Goal: Information Seeking & Learning: Learn about a topic

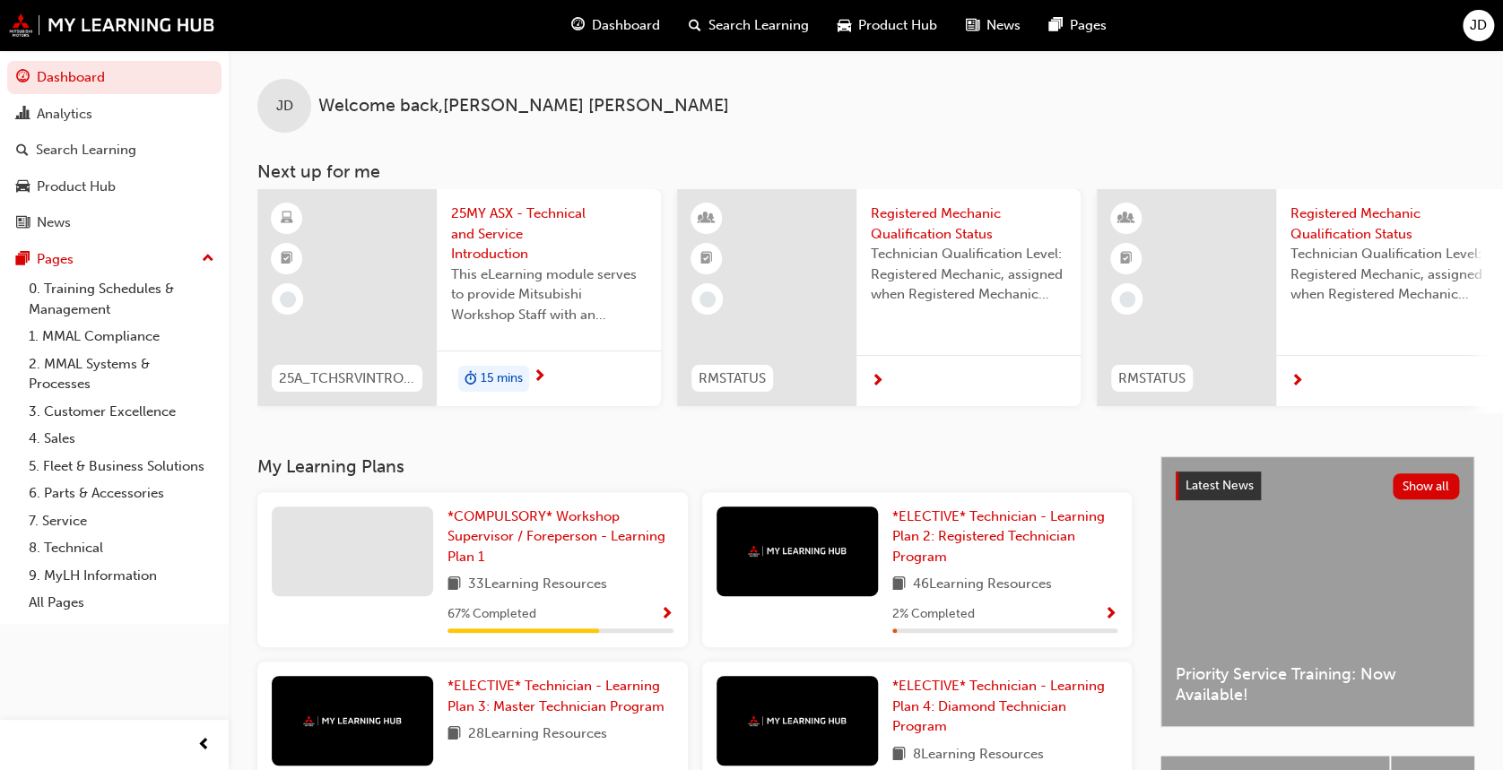
click at [505, 372] on span "15 mins" at bounding box center [502, 378] width 42 height 21
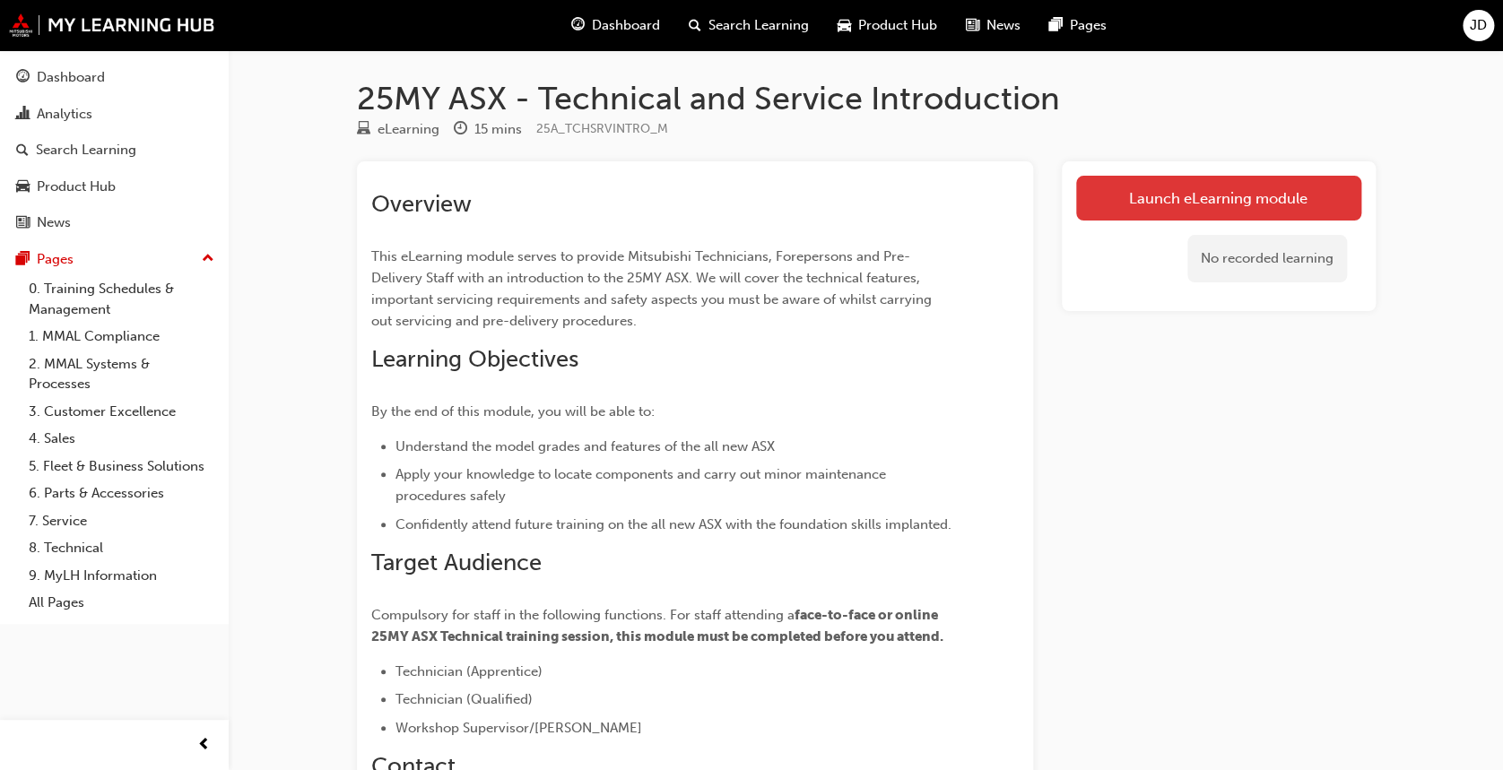
click at [1265, 189] on link "Launch eLearning module" at bounding box center [1218, 198] width 285 height 45
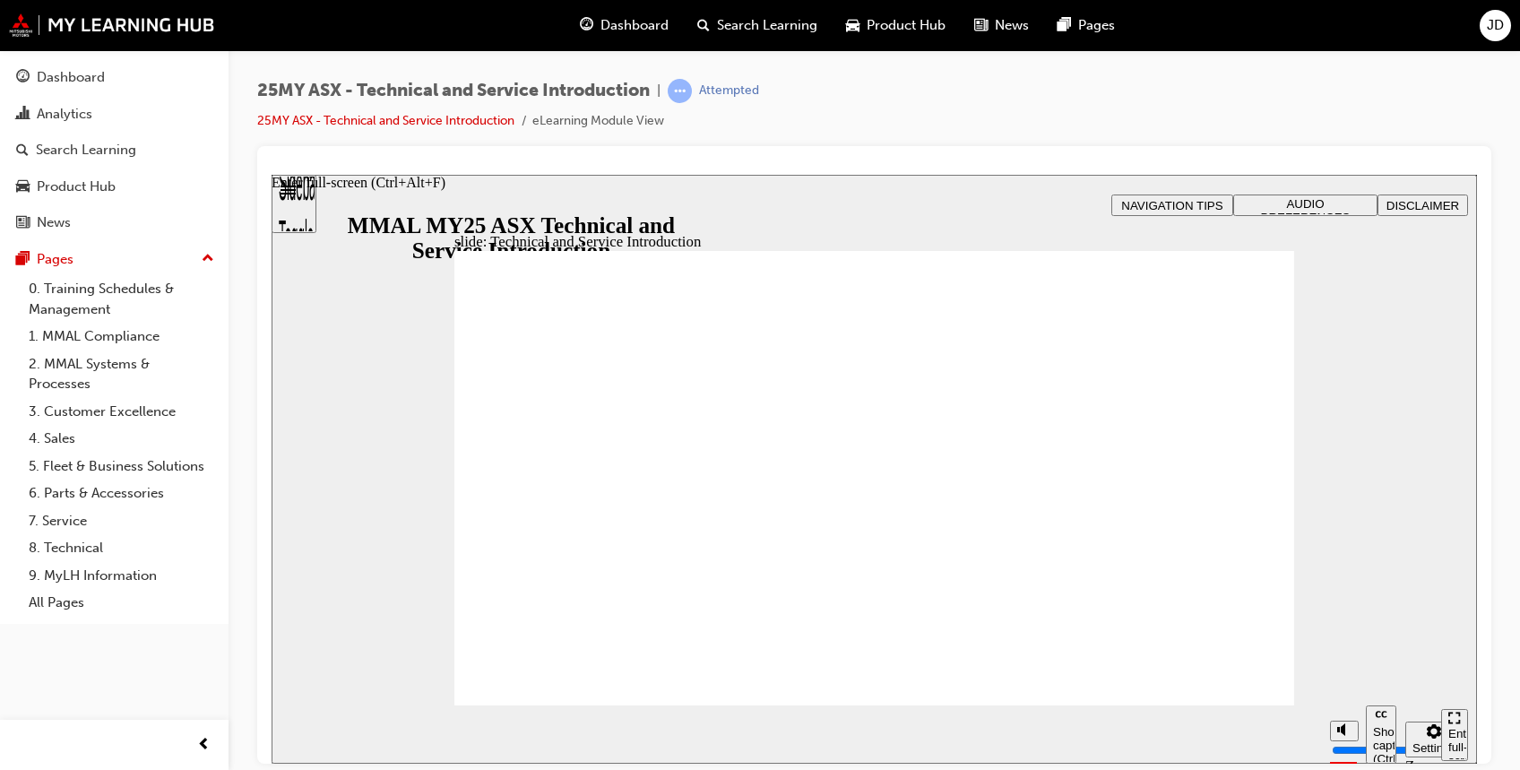
click at [1450, 723] on icon "Enter full-screen (Ctrl+Alt+F)" at bounding box center [1451, 721] width 4 height 4
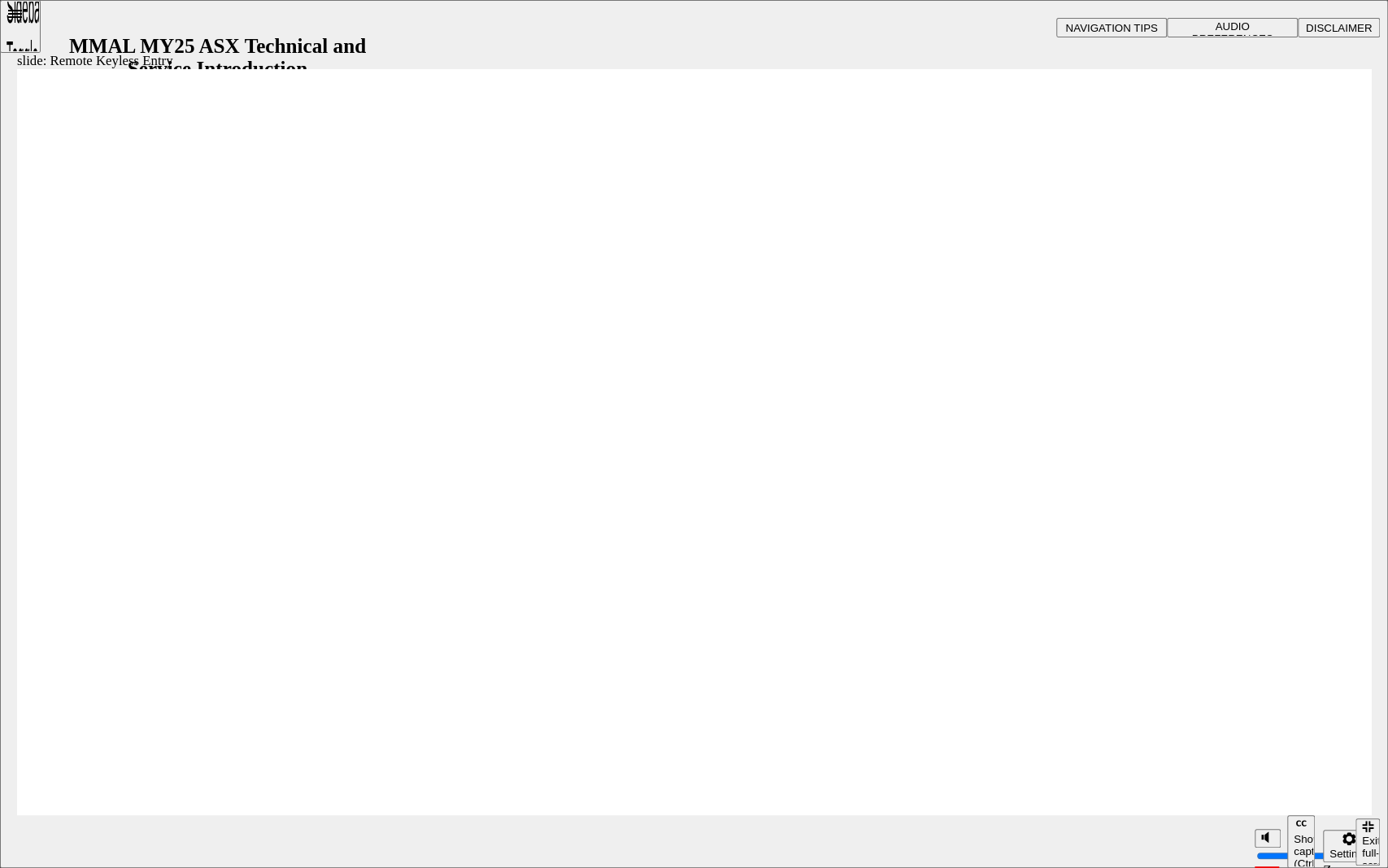
type input "21"
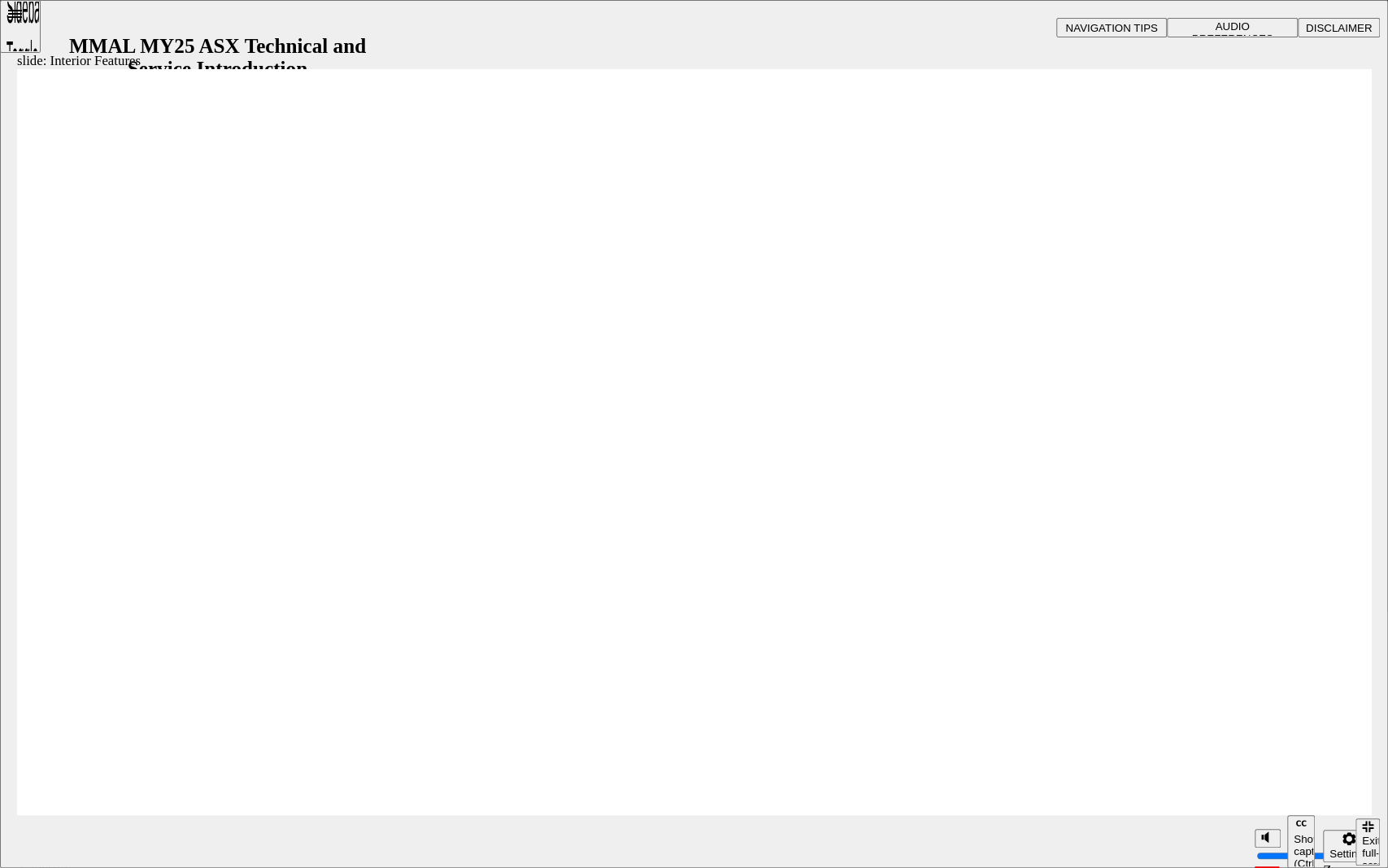
type input "17"
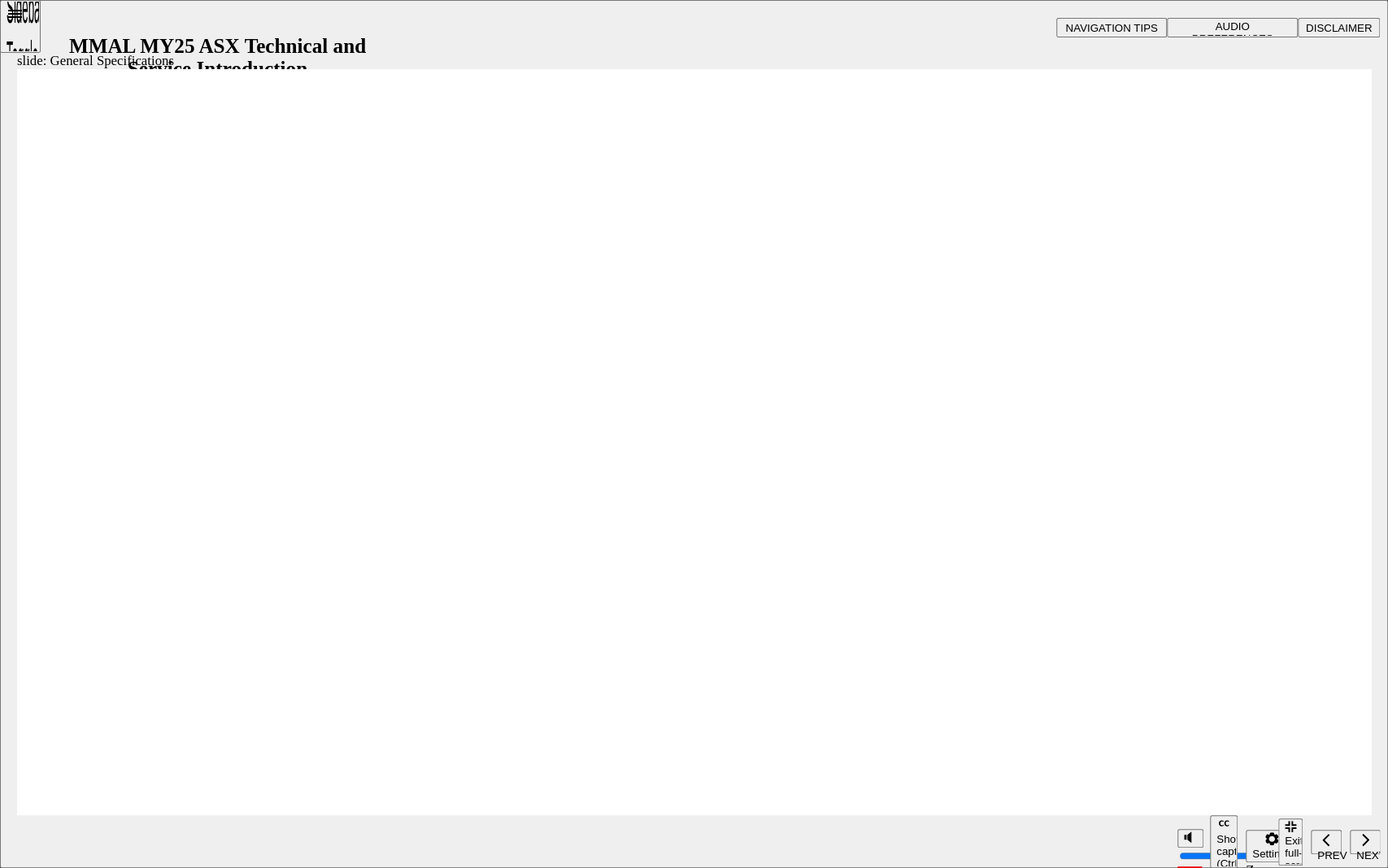
drag, startPoint x: 963, startPoint y: 414, endPoint x: 998, endPoint y: 416, distance: 35.1
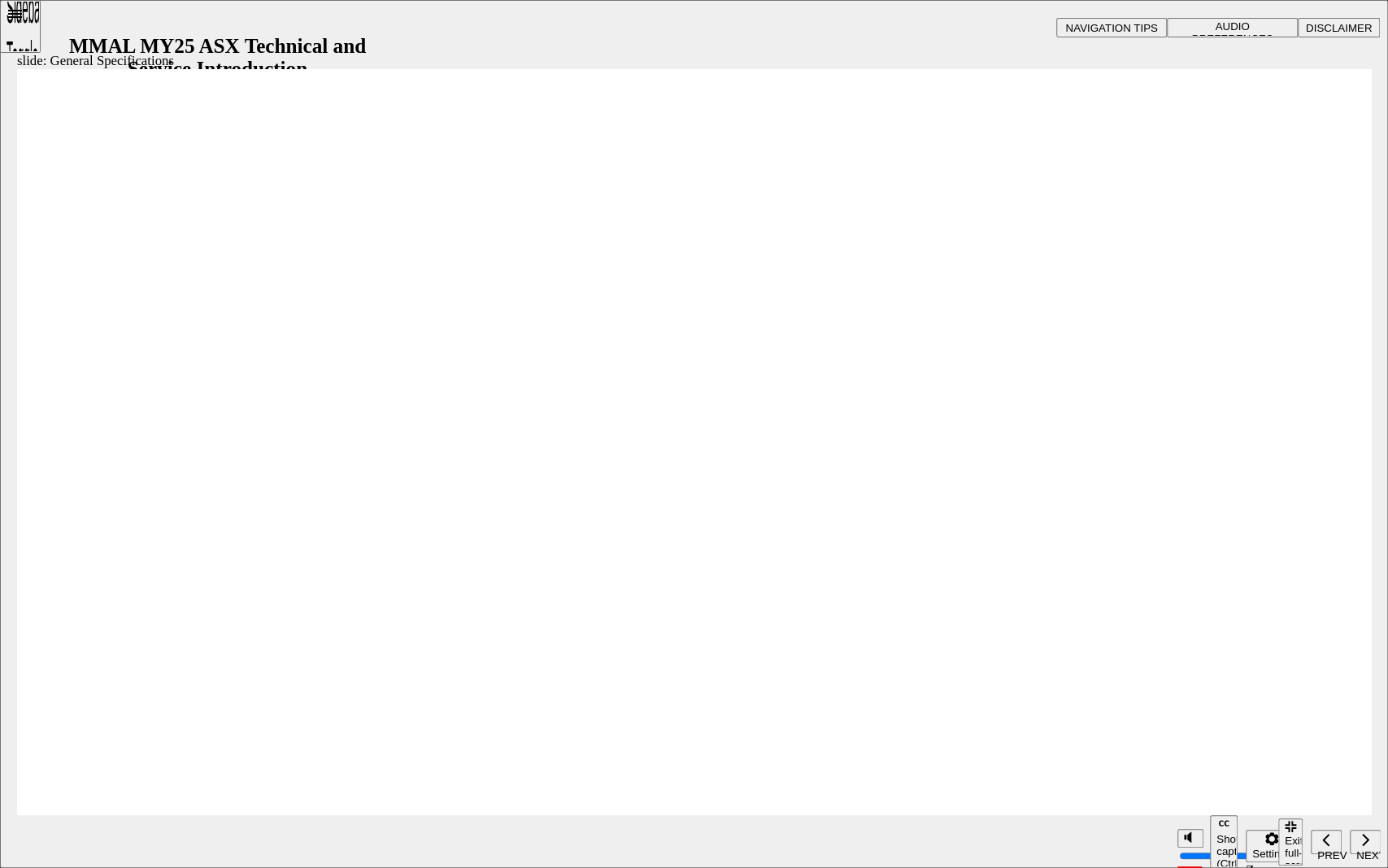
drag, startPoint x: 392, startPoint y: 391, endPoint x: 372, endPoint y: 390, distance: 20.0
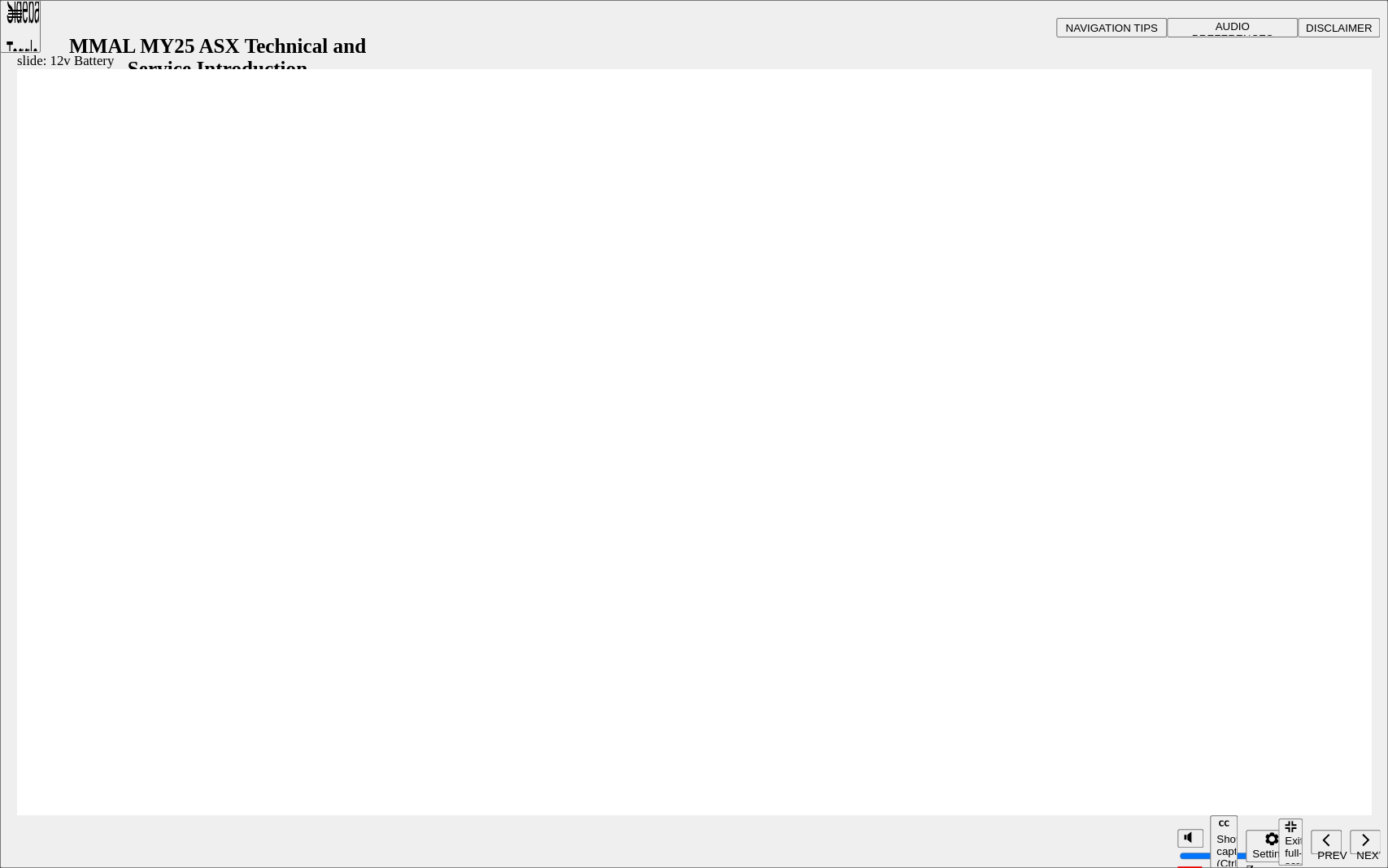
drag, startPoint x: 1207, startPoint y: 525, endPoint x: 1171, endPoint y: 526, distance: 36.0
click at [570, 697] on div at bounding box center [694, 844] width 1388 height 0
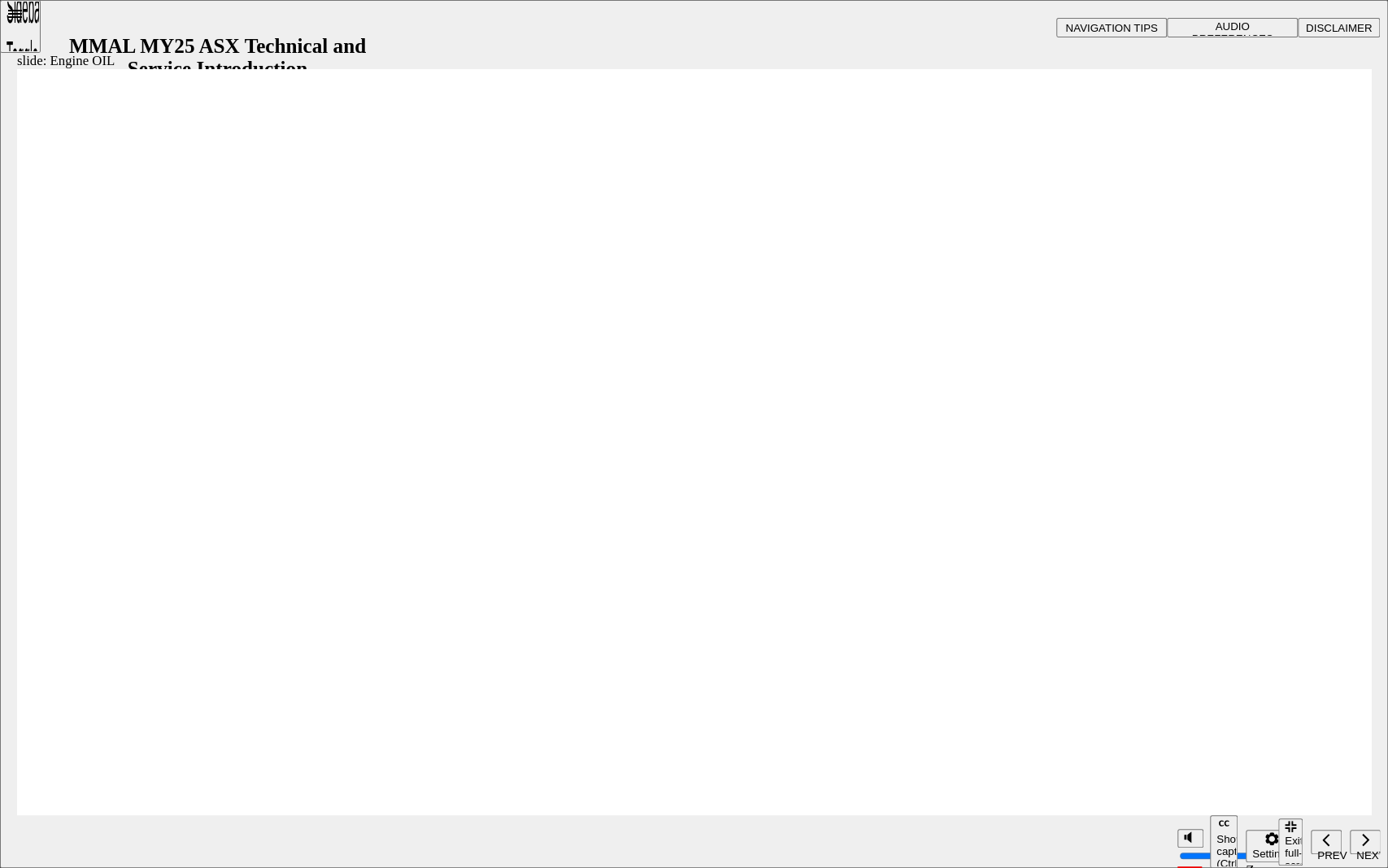
drag, startPoint x: 535, startPoint y: 292, endPoint x: 94, endPoint y: 123, distance: 472.3
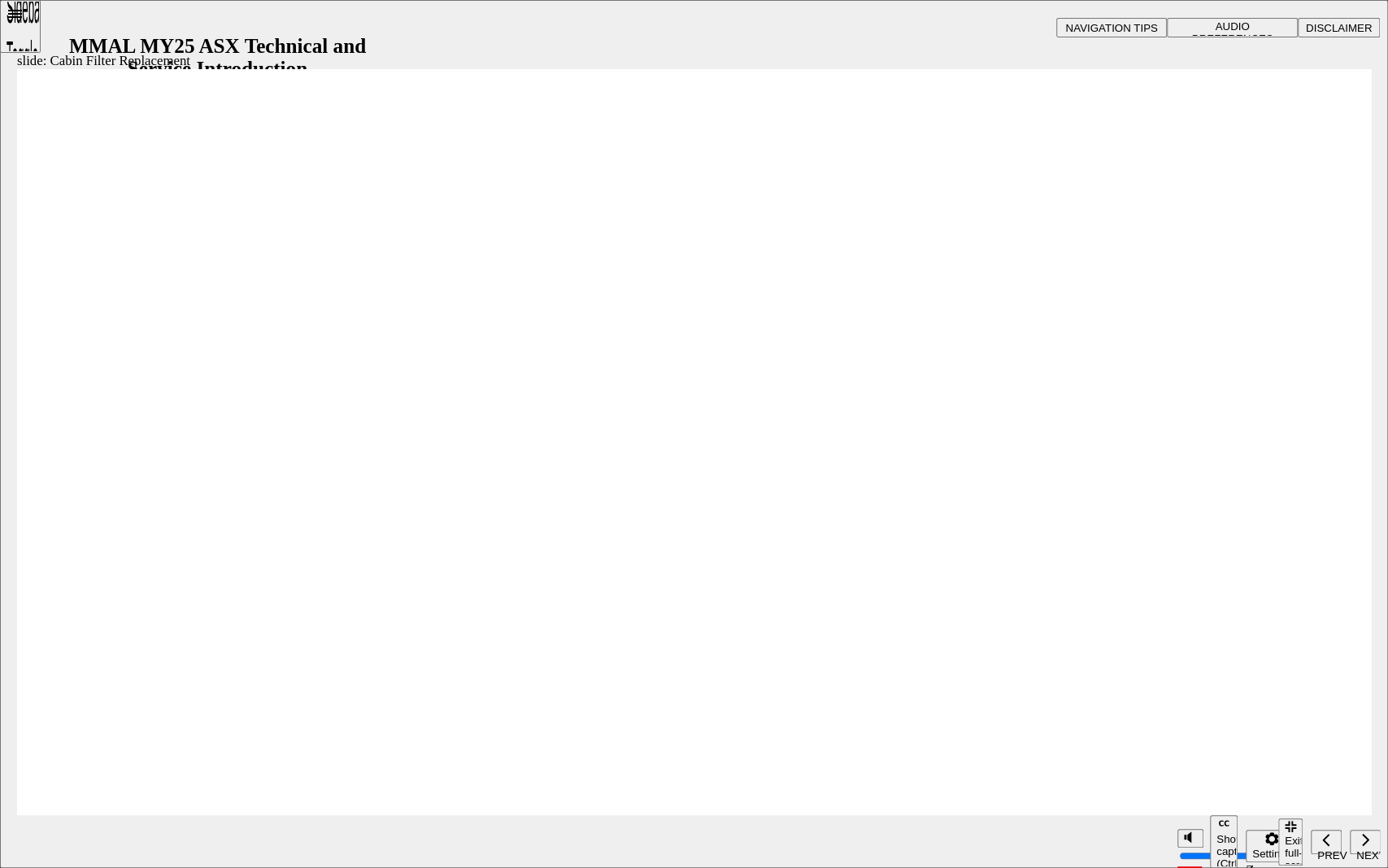
drag, startPoint x: 514, startPoint y: 661, endPoint x: 512, endPoint y: 670, distance: 9.2
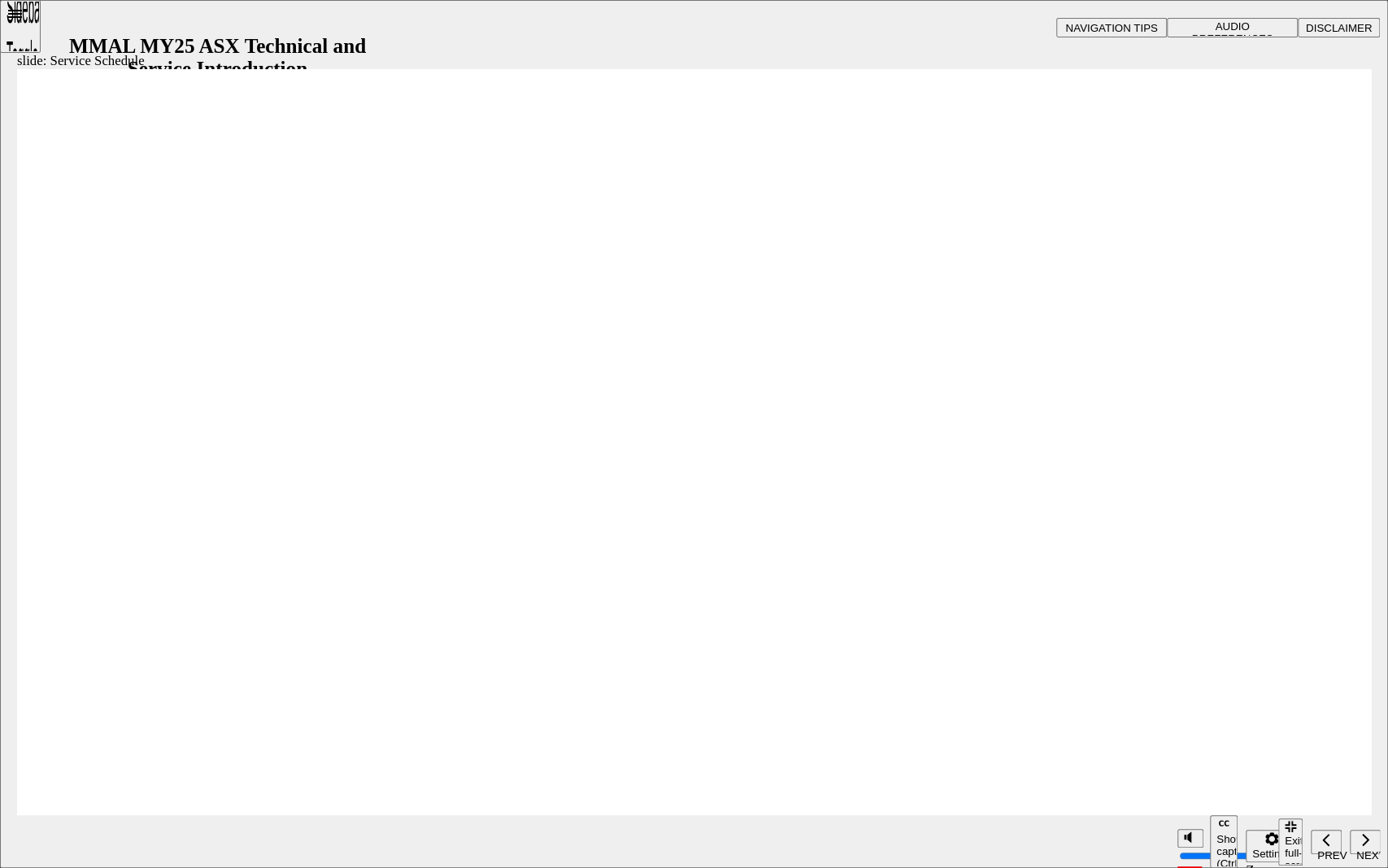
drag, startPoint x: 933, startPoint y: 417, endPoint x: 798, endPoint y: 104, distance: 340.9
drag, startPoint x: 611, startPoint y: 346, endPoint x: 814, endPoint y: 404, distance: 211.1
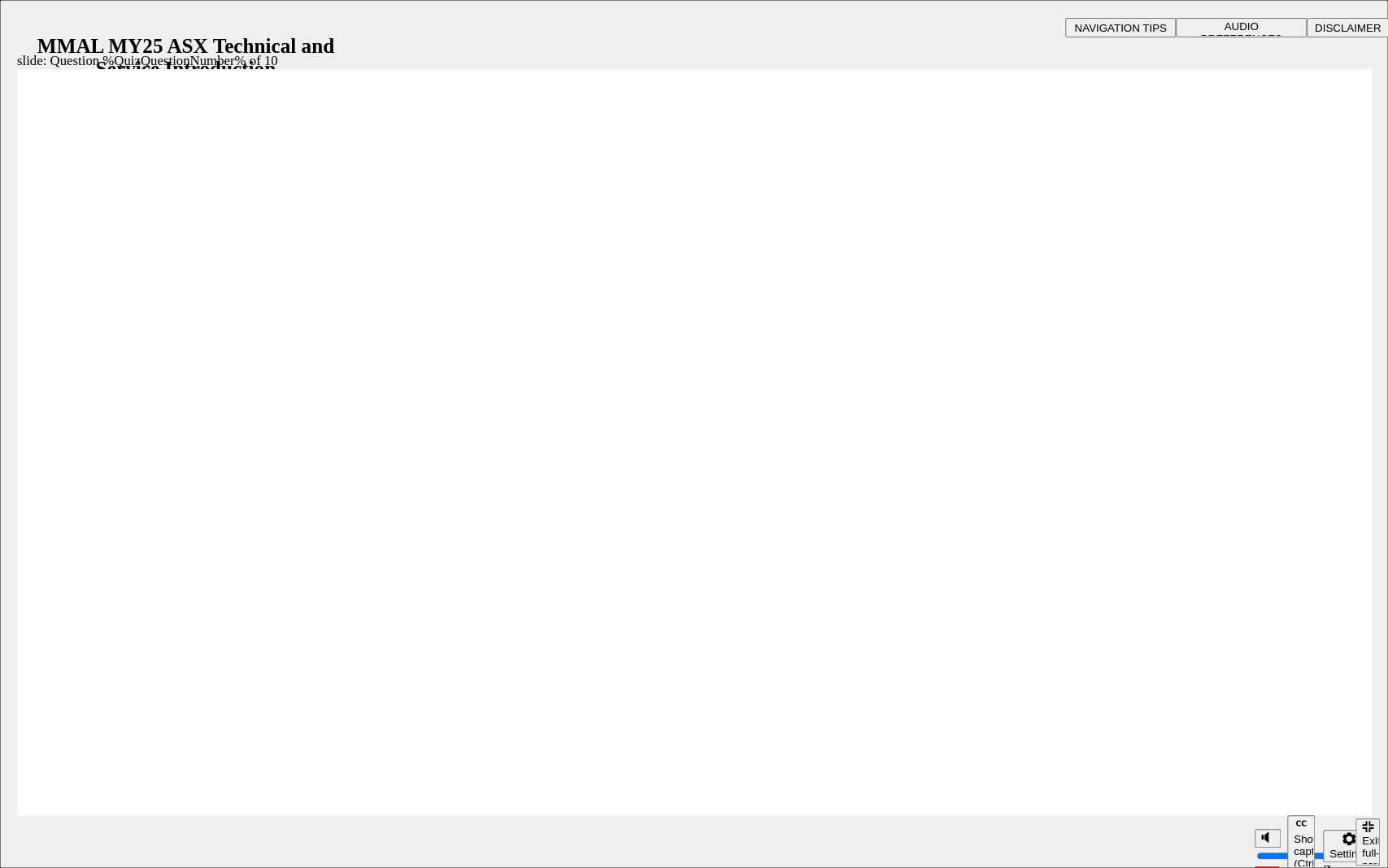
radio input "true"
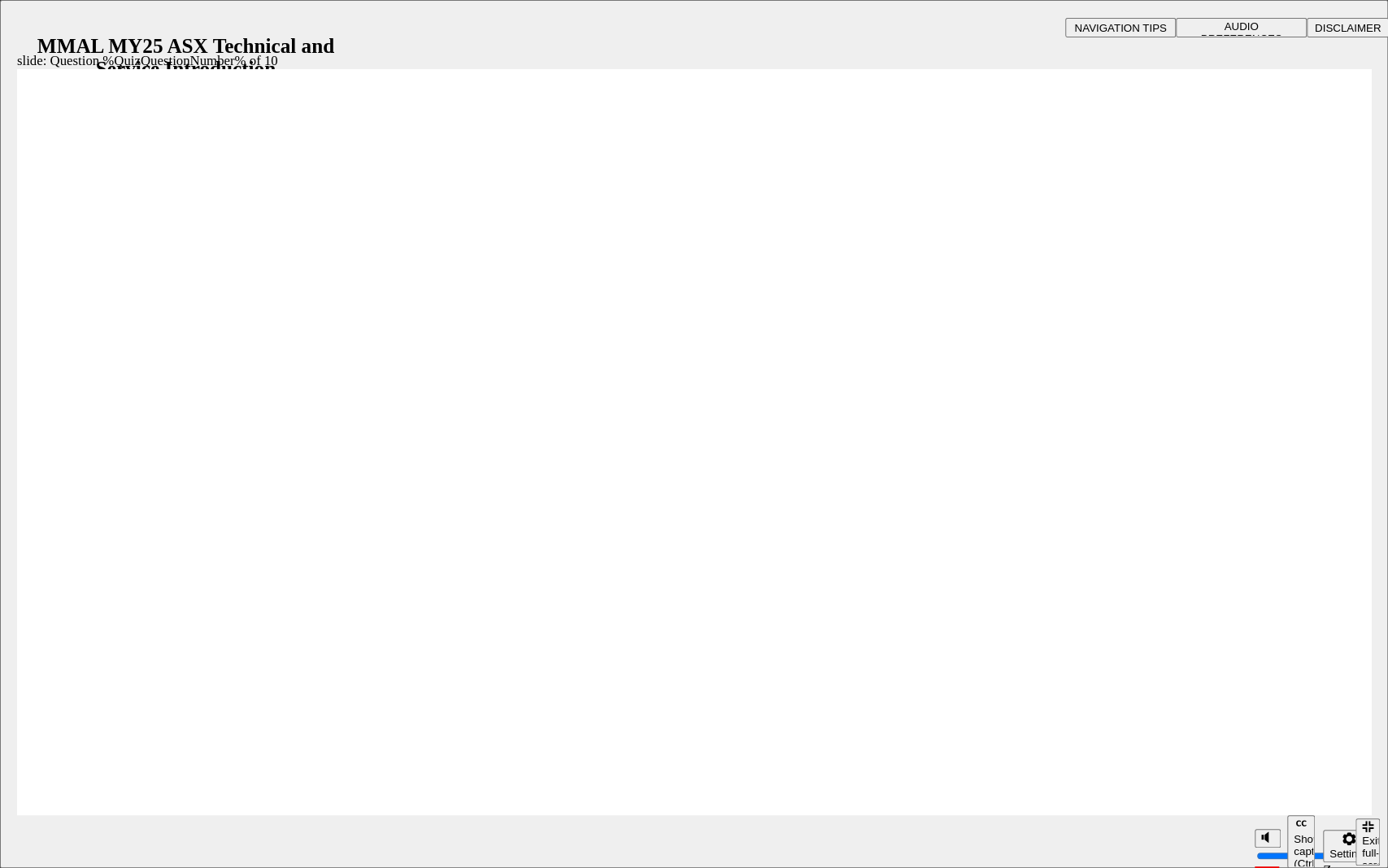
radio input "true"
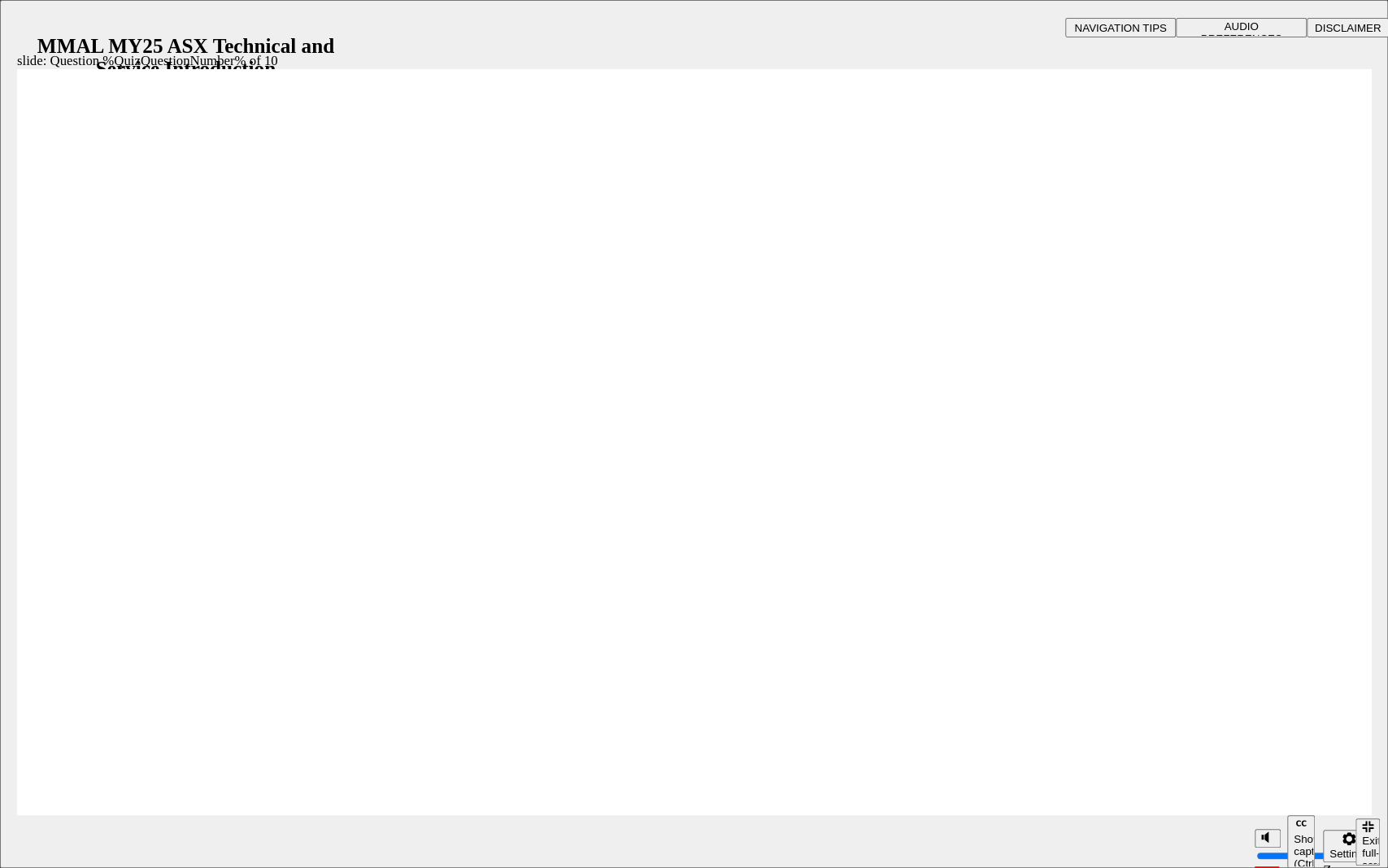
radio input "true"
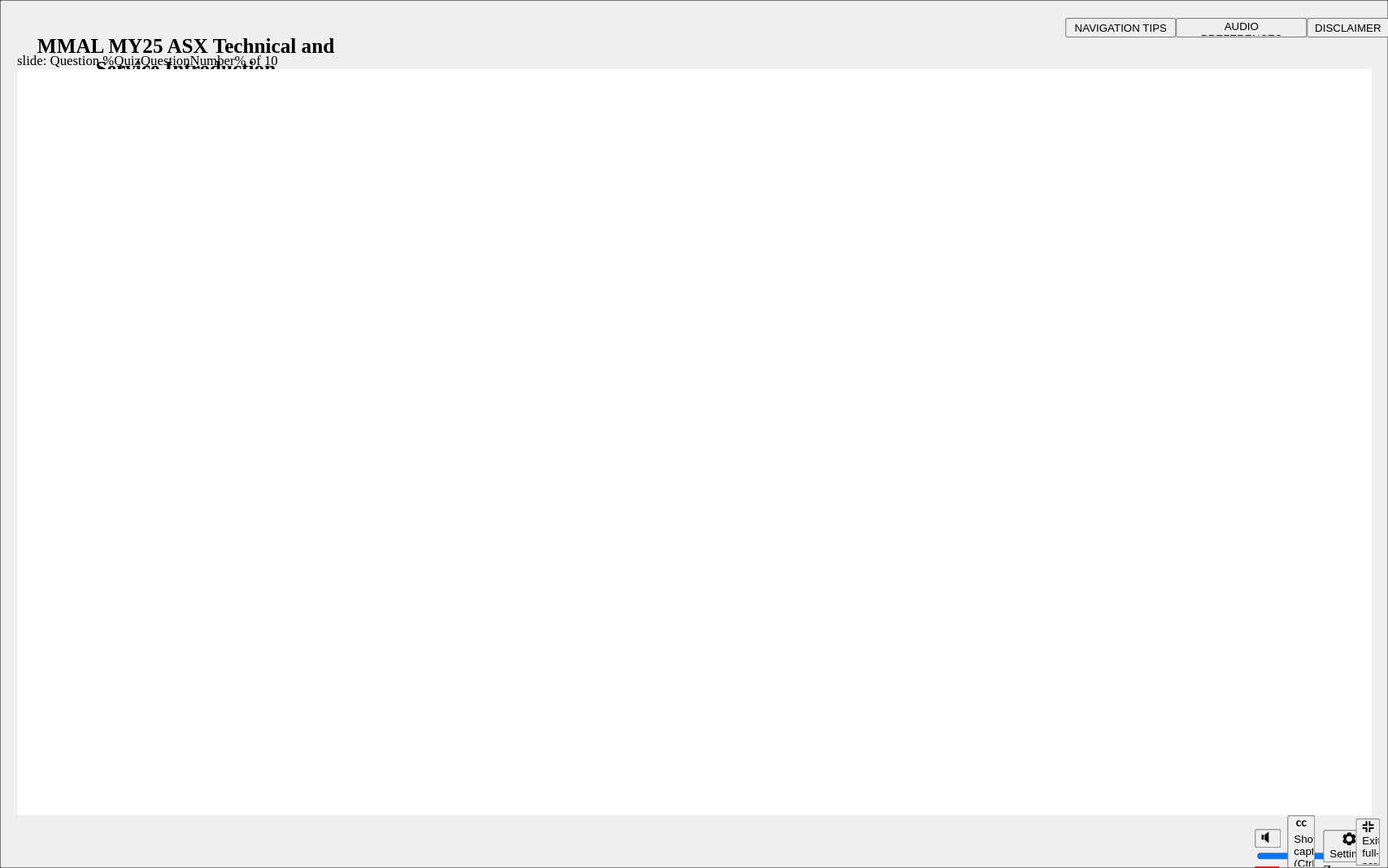
radio input "true"
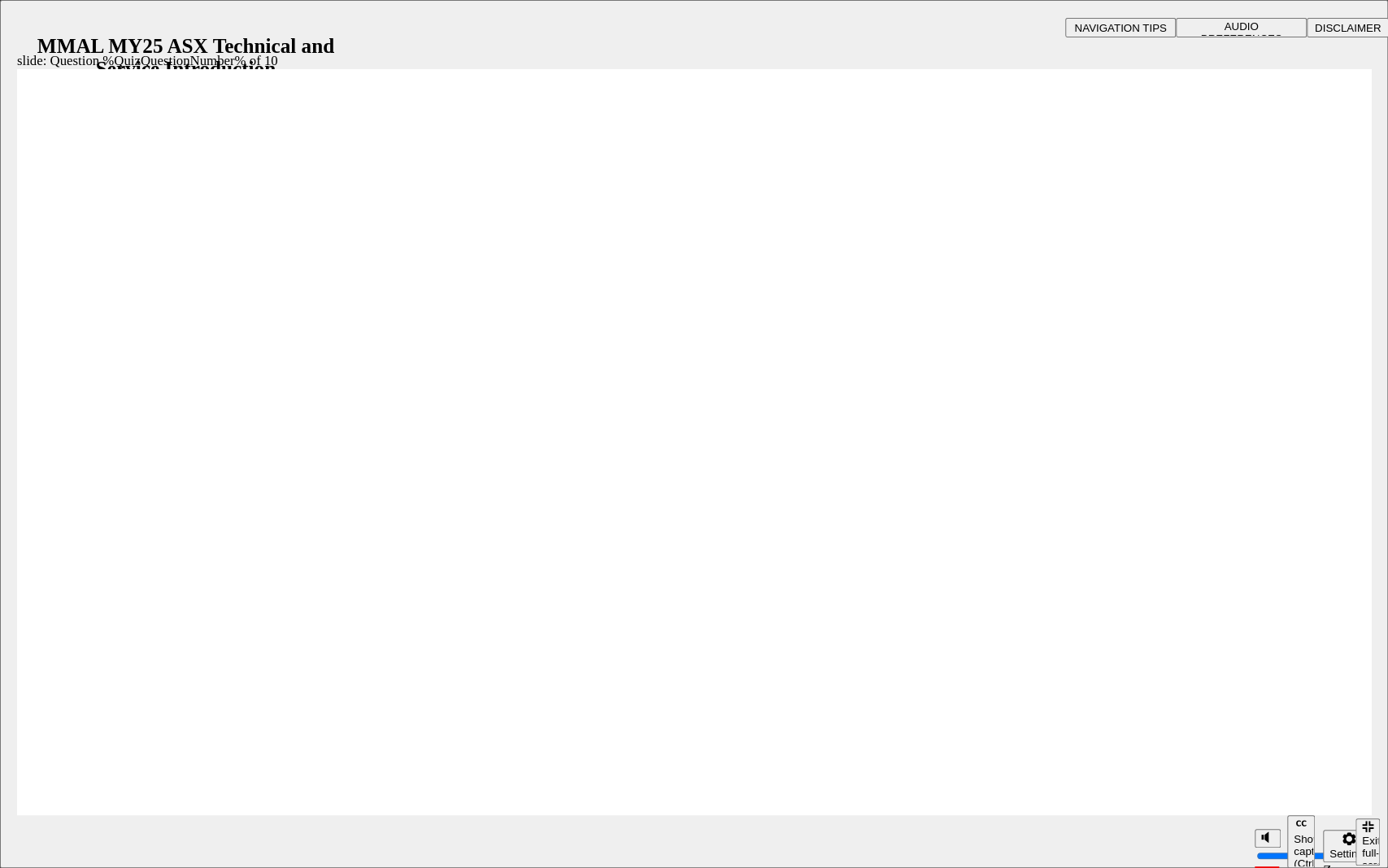
radio input "true"
drag, startPoint x: 650, startPoint y: 672, endPoint x: 709, endPoint y: 688, distance: 61.1
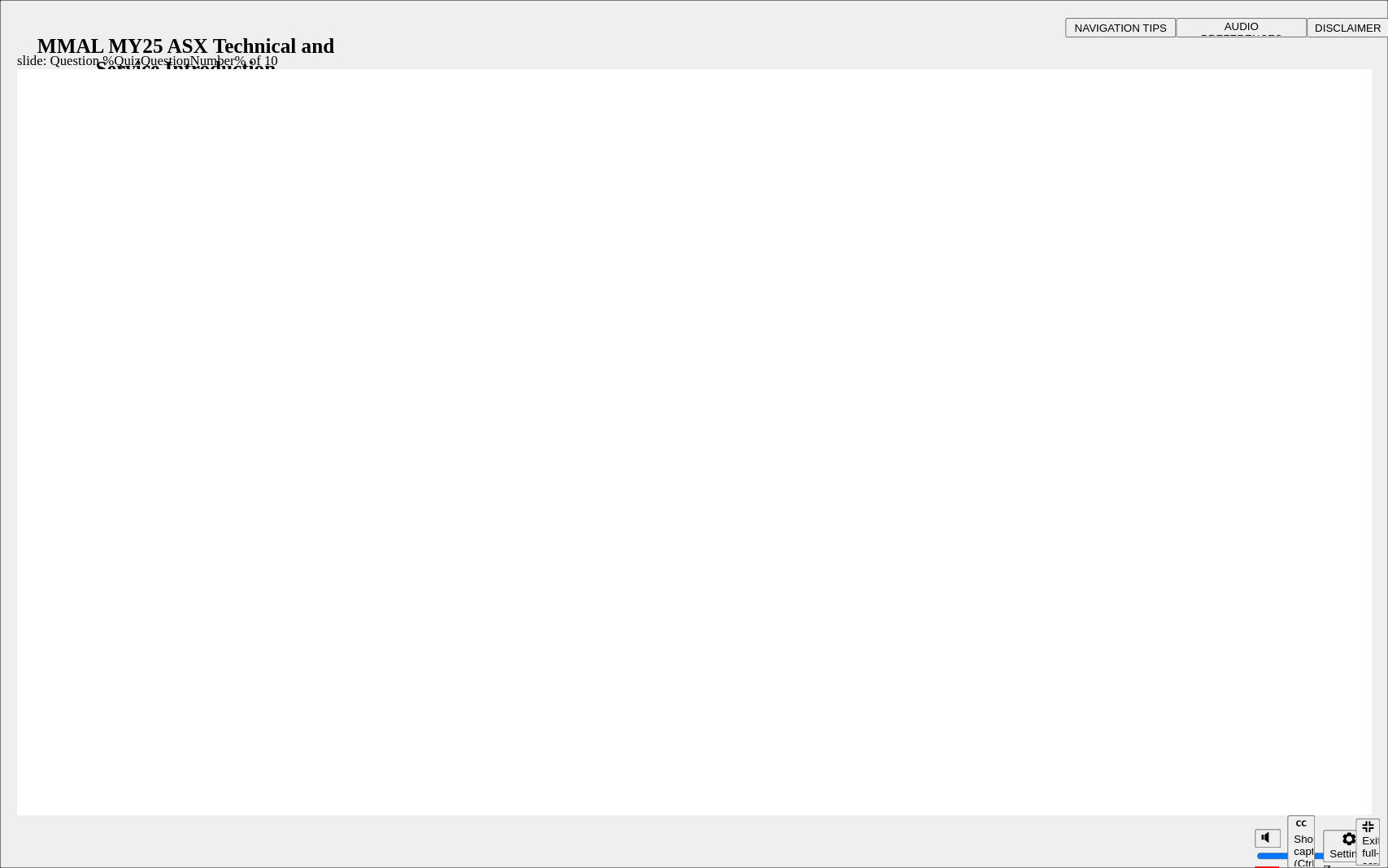
radio input "true"
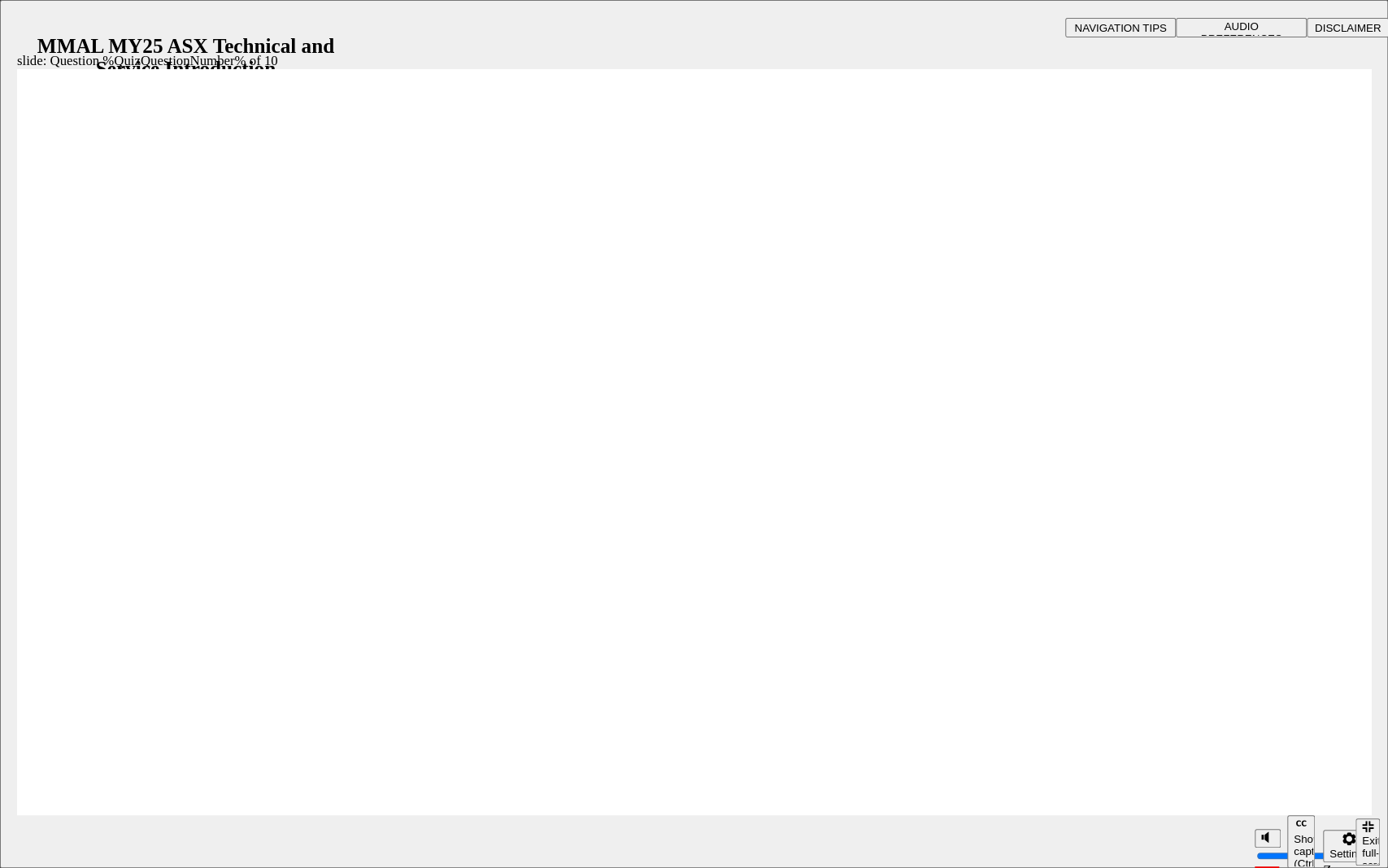
radio input "true"
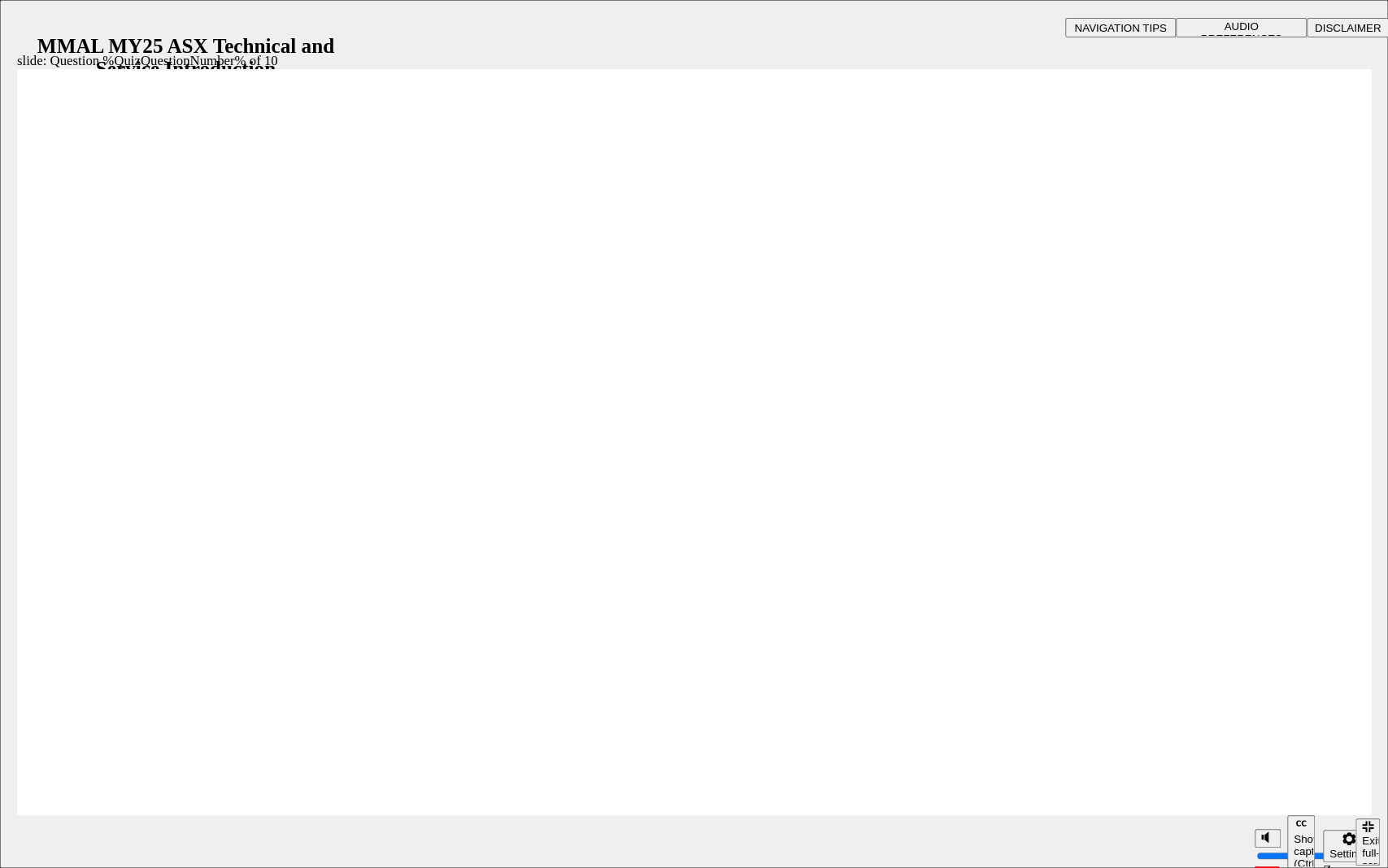
radio input "true"
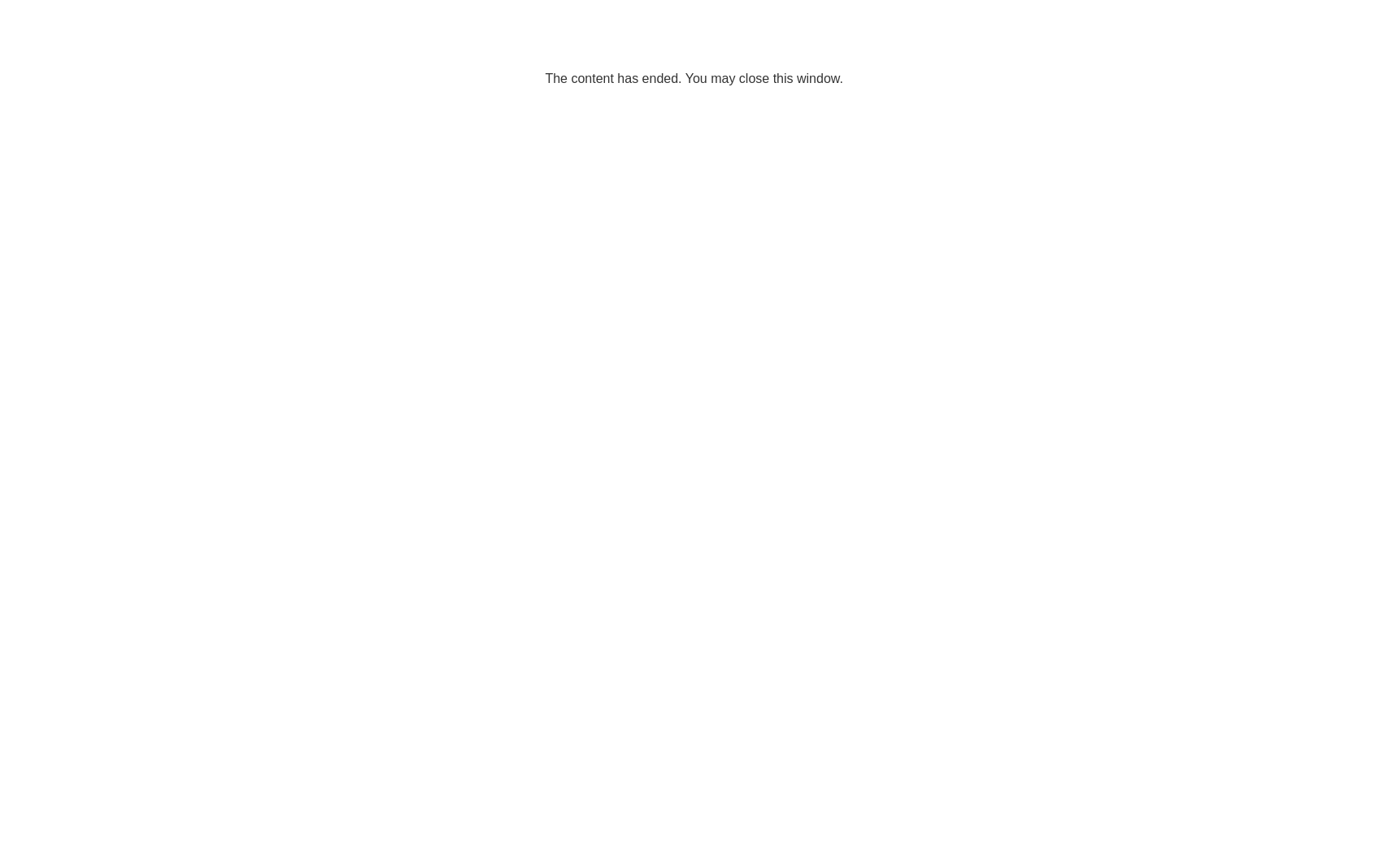
click at [789, 99] on html "The content has ended. You may close this window." at bounding box center [694, 49] width 1388 height 99
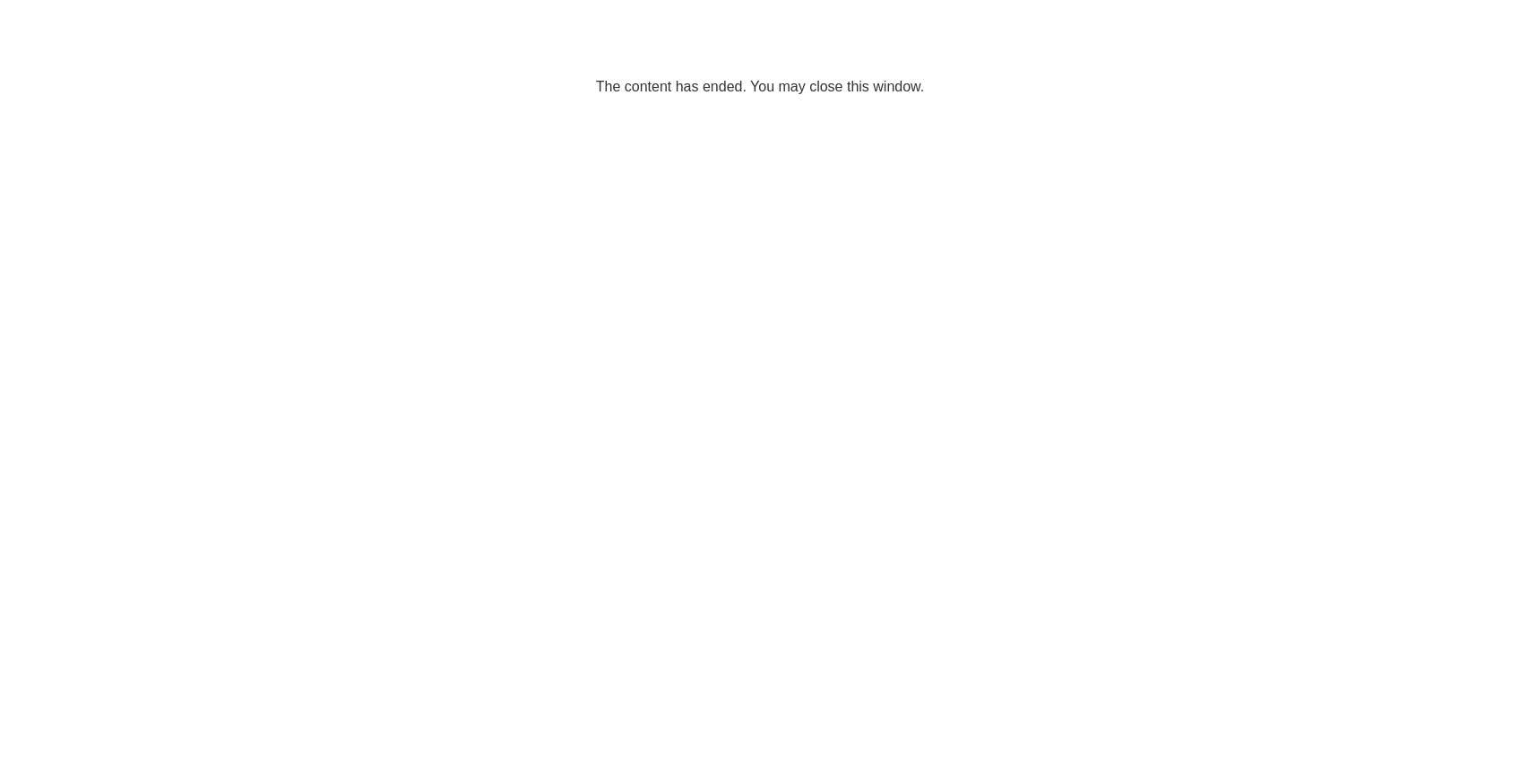
click at [1026, 308] on div "Congratulations!" at bounding box center [760, 305] width 583 height 51
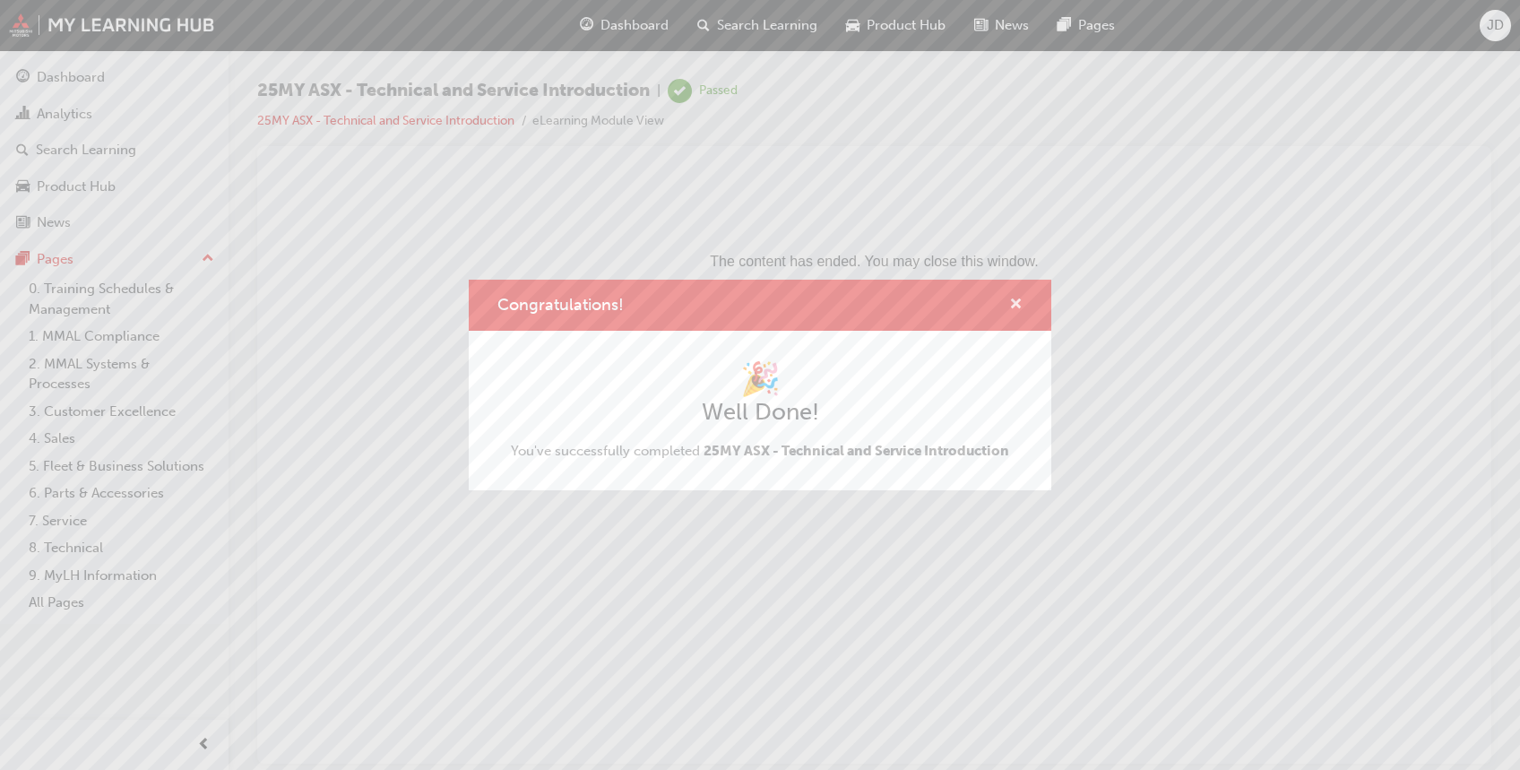
click at [1011, 303] on span "cross-icon" at bounding box center [1015, 306] width 13 height 16
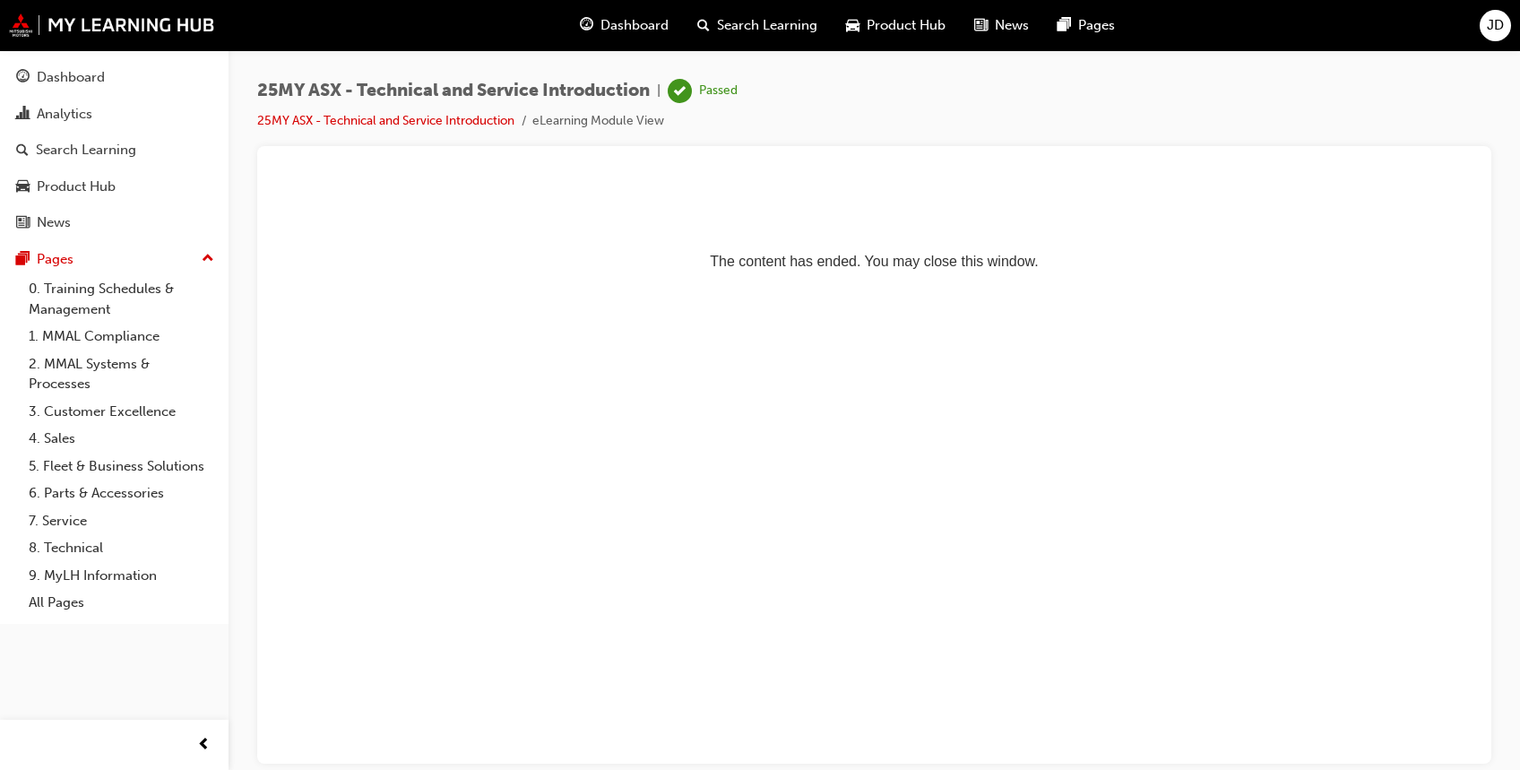
drag, startPoint x: 1253, startPoint y: 402, endPoint x: 1156, endPoint y: 375, distance: 101.4
click at [1248, 283] on html "The content has ended. You may close this window." at bounding box center [875, 228] width 1206 height 109
click at [100, 71] on div "Dashboard" at bounding box center [71, 77] width 68 height 21
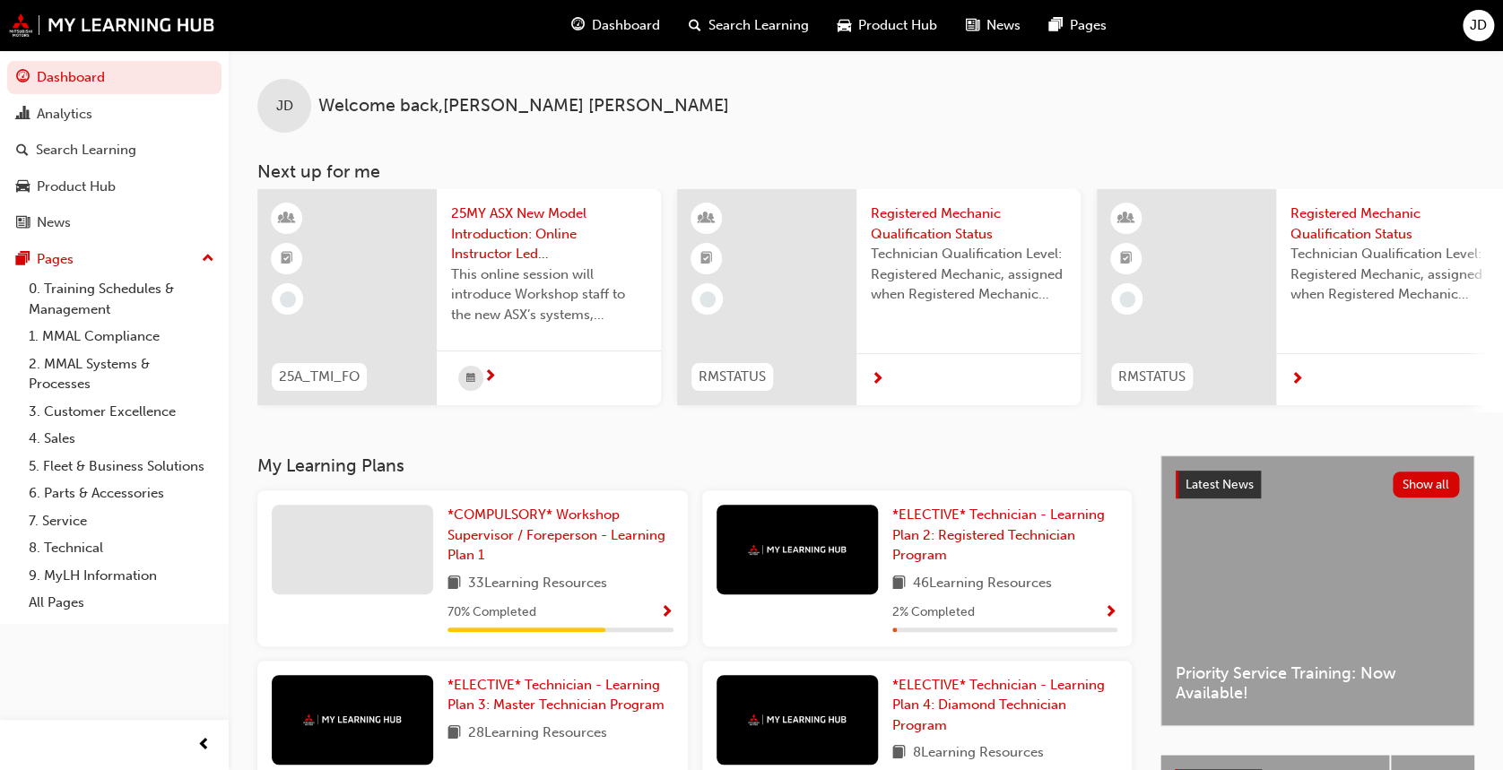
click at [541, 288] on span "This online session will introduce Workshop staff to the new ASX’s systems, sof…" at bounding box center [548, 294] width 195 height 61
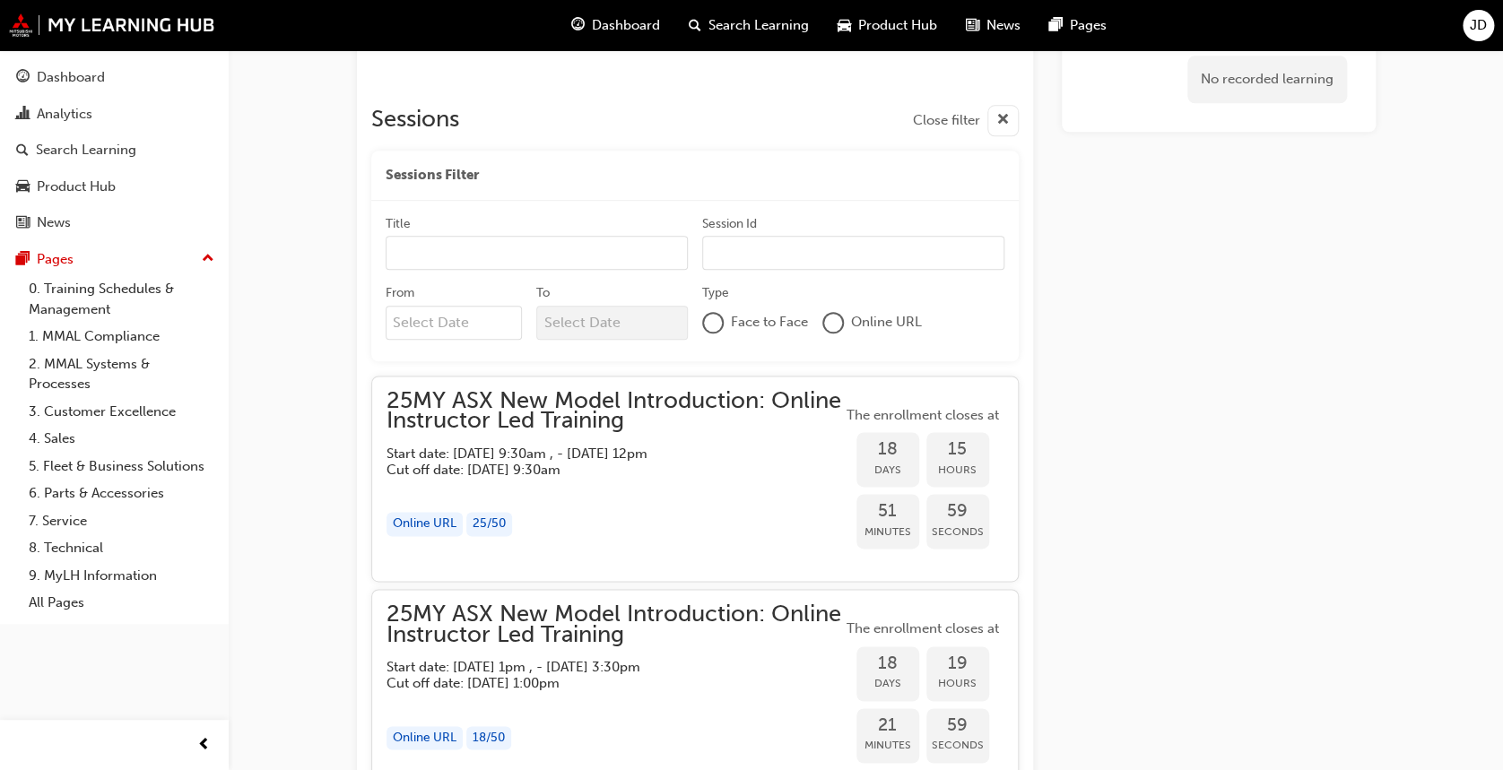
scroll to position [956, 0]
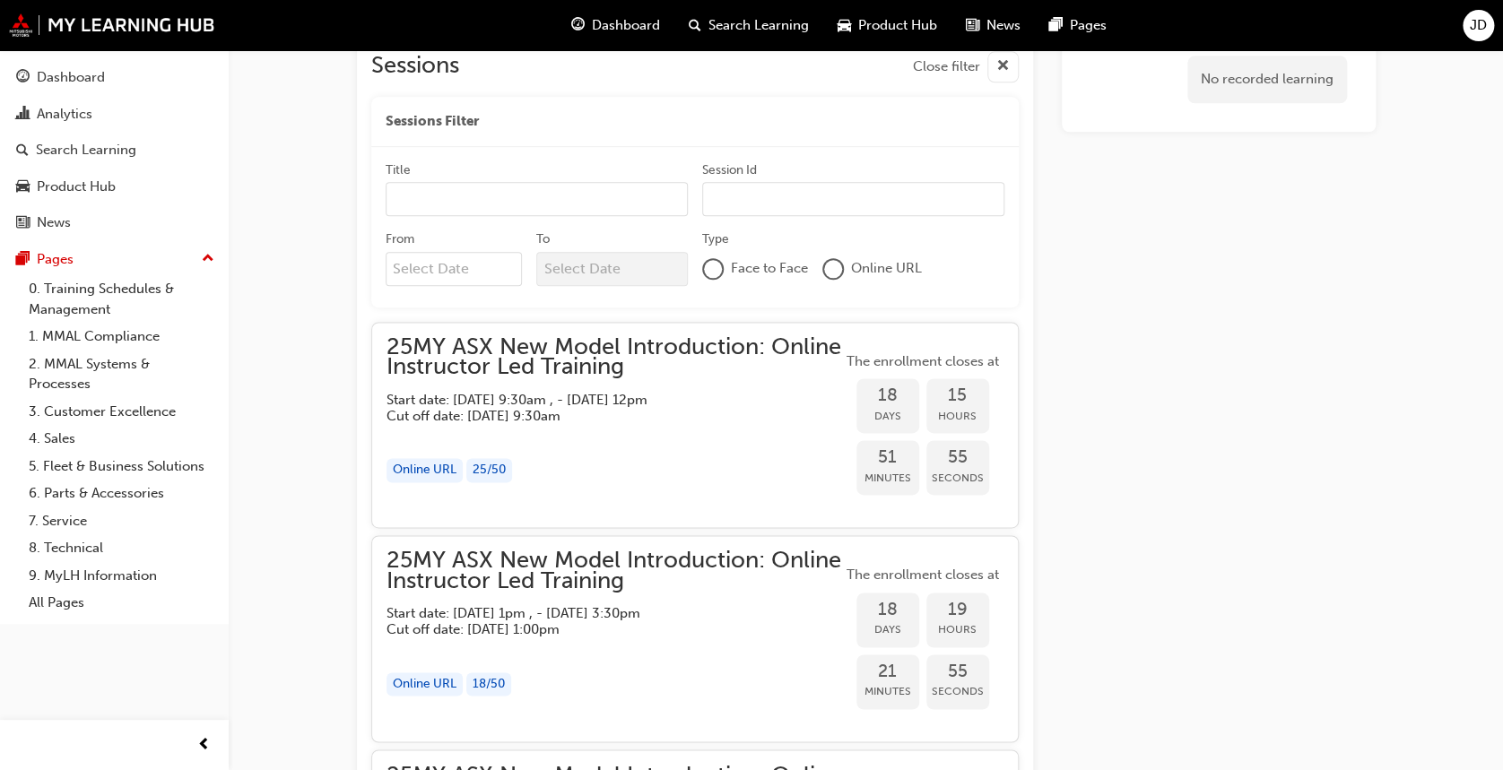
drag, startPoint x: 532, startPoint y: 294, endPoint x: 1222, endPoint y: 494, distance: 718.7
click at [1237, 495] on div "No recorded learning" at bounding box center [1218, 640] width 314 height 2868
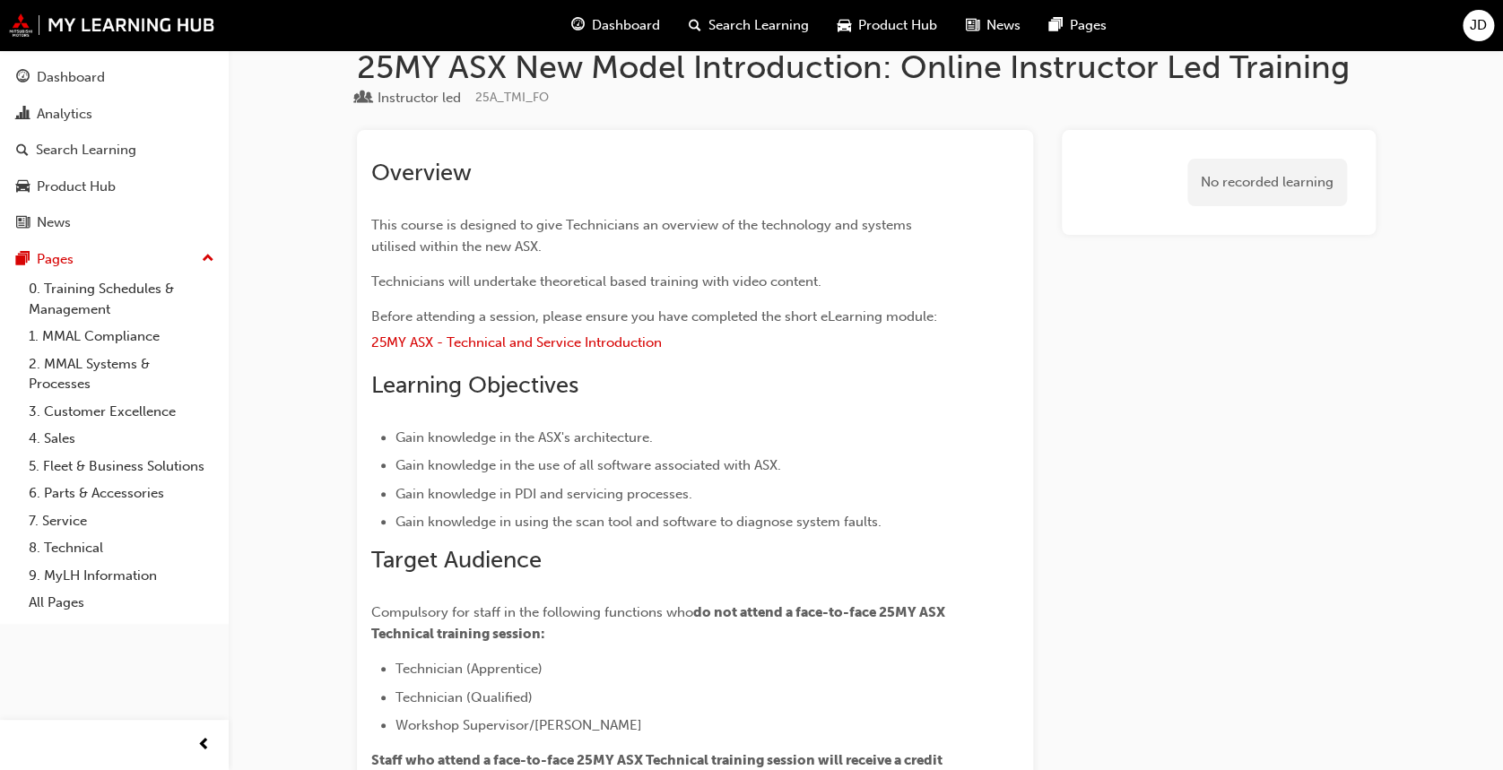
scroll to position [0, 0]
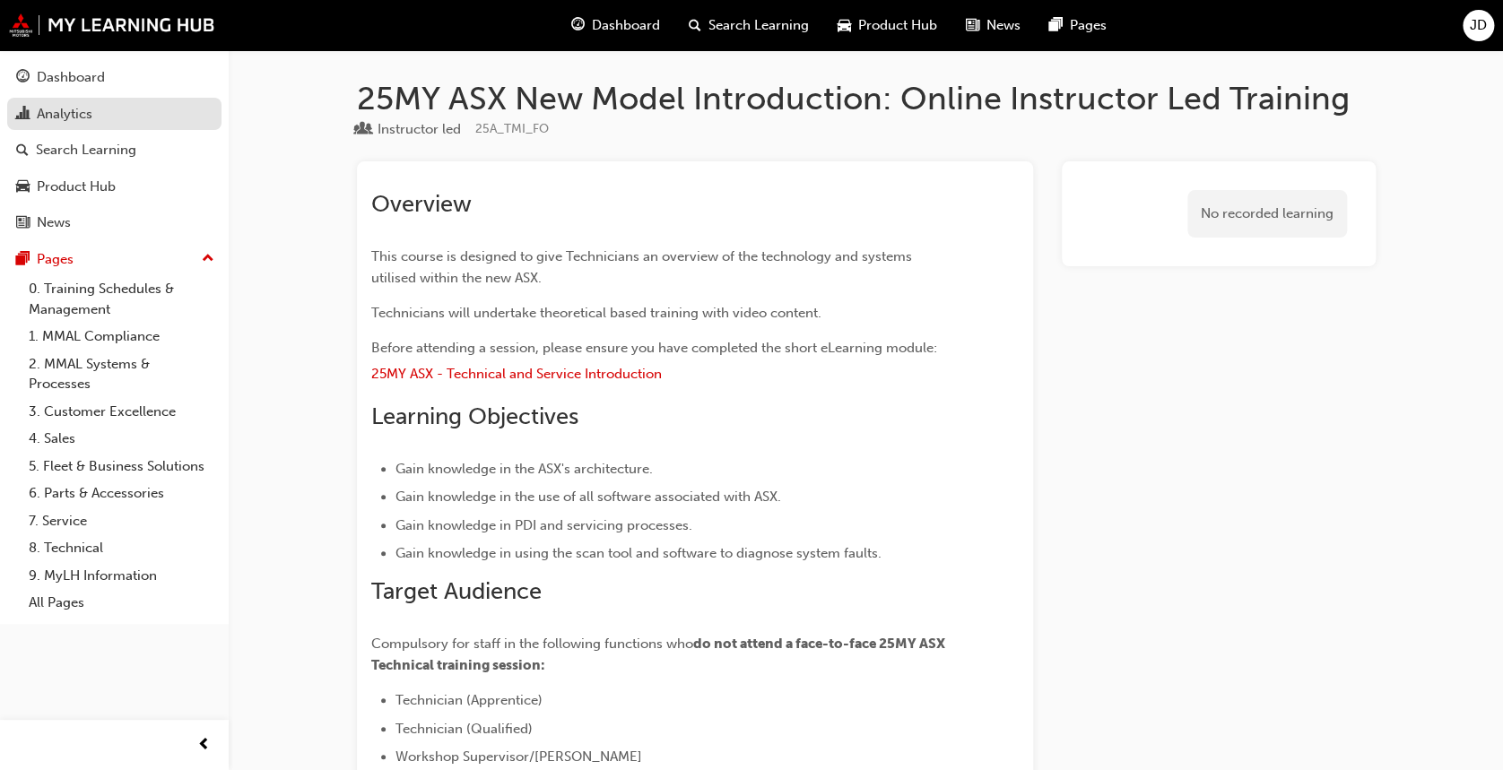
click at [65, 122] on div "Analytics" at bounding box center [65, 114] width 56 height 21
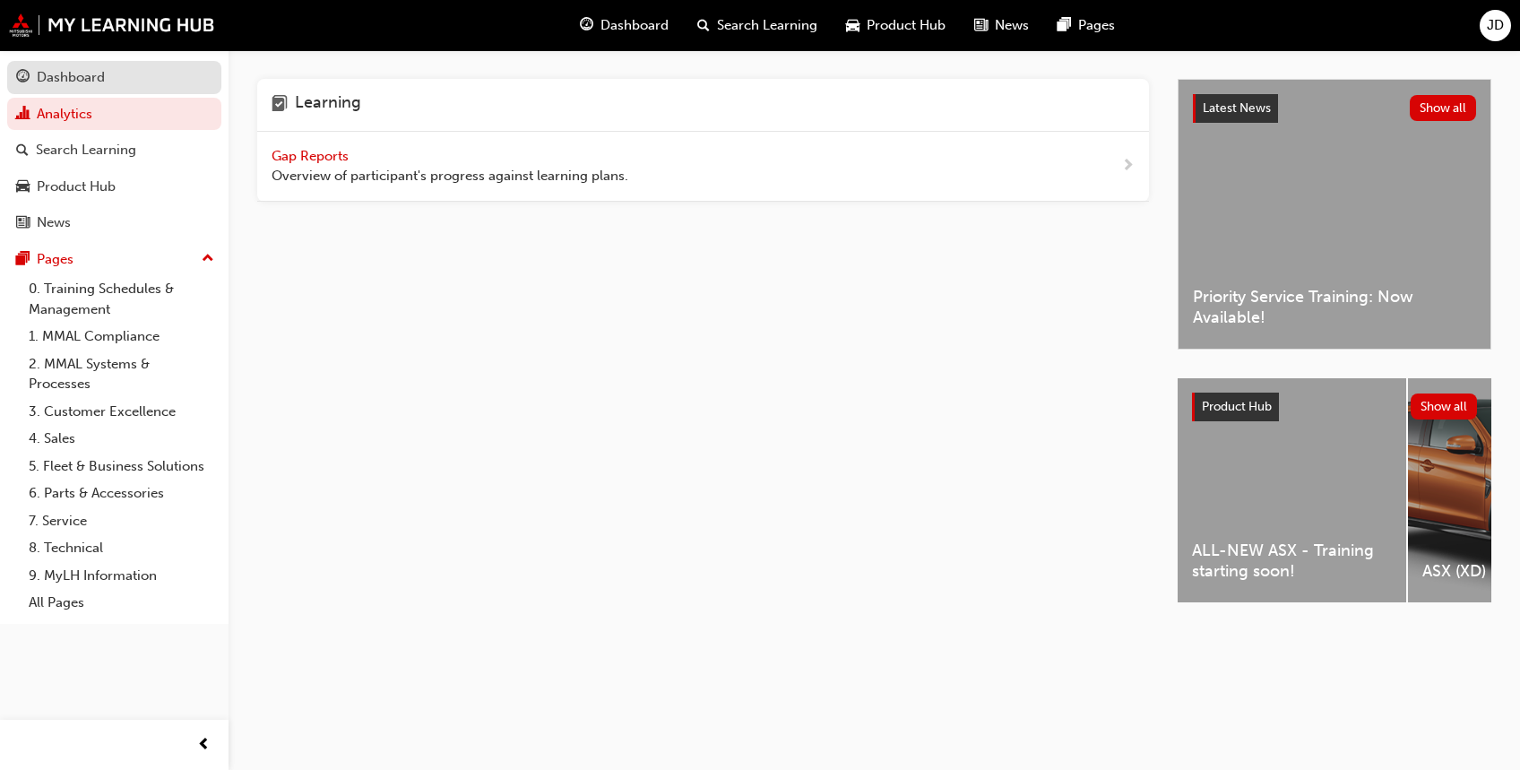
click at [62, 79] on div "Dashboard" at bounding box center [71, 77] width 68 height 21
